Goal: Check status

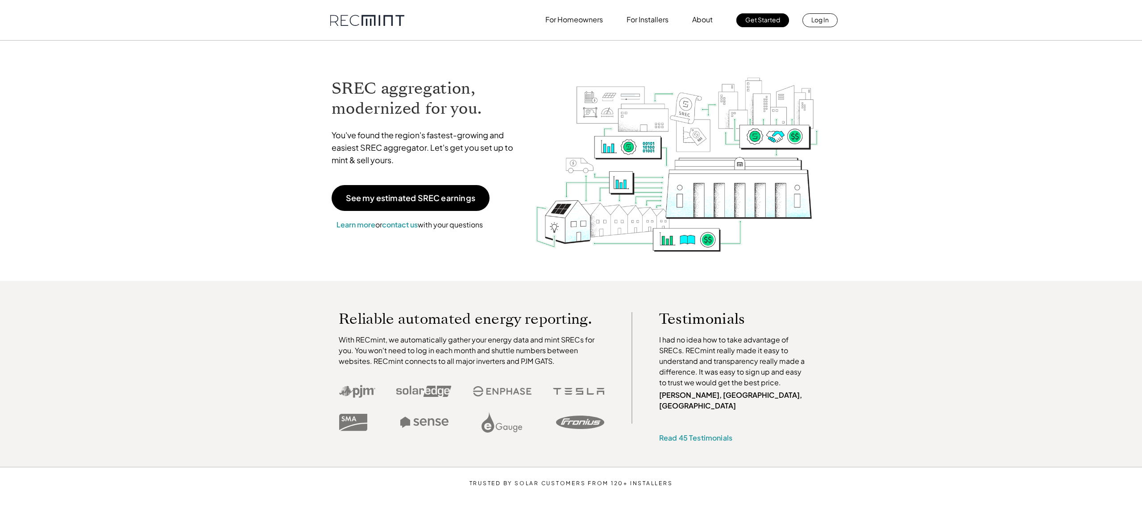
click at [821, 14] on p "Log In" at bounding box center [819, 19] width 17 height 12
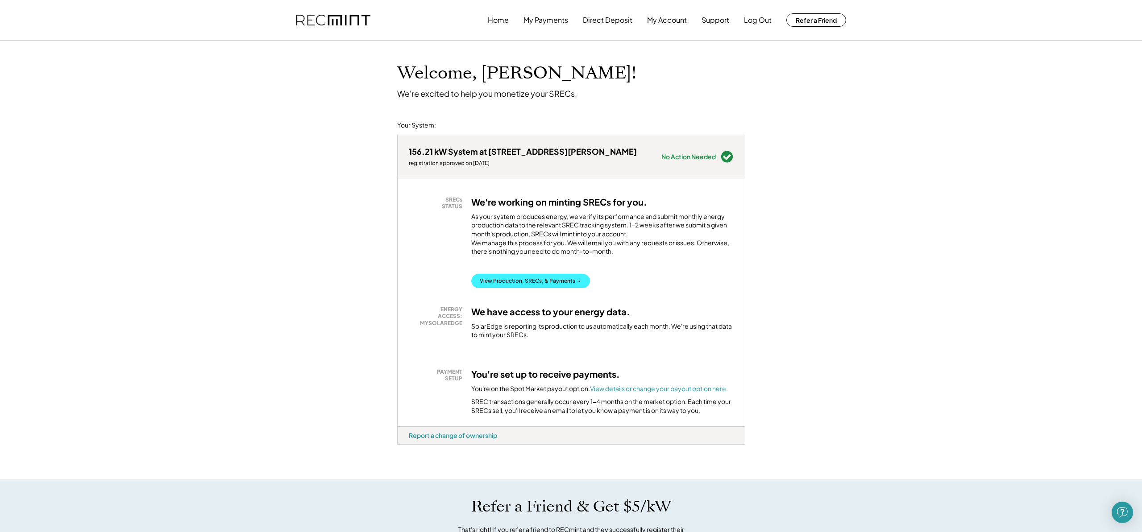
click at [542, 288] on button "View Production, SRECs, & Payments →" at bounding box center [530, 281] width 119 height 14
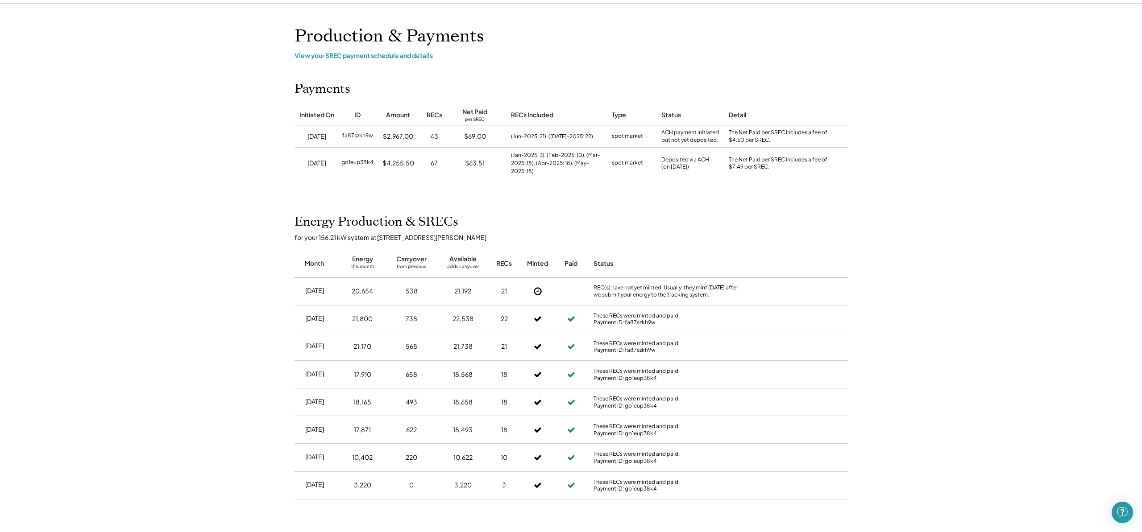
scroll to position [23, 0]
